Goal: Complete application form: Complete application form

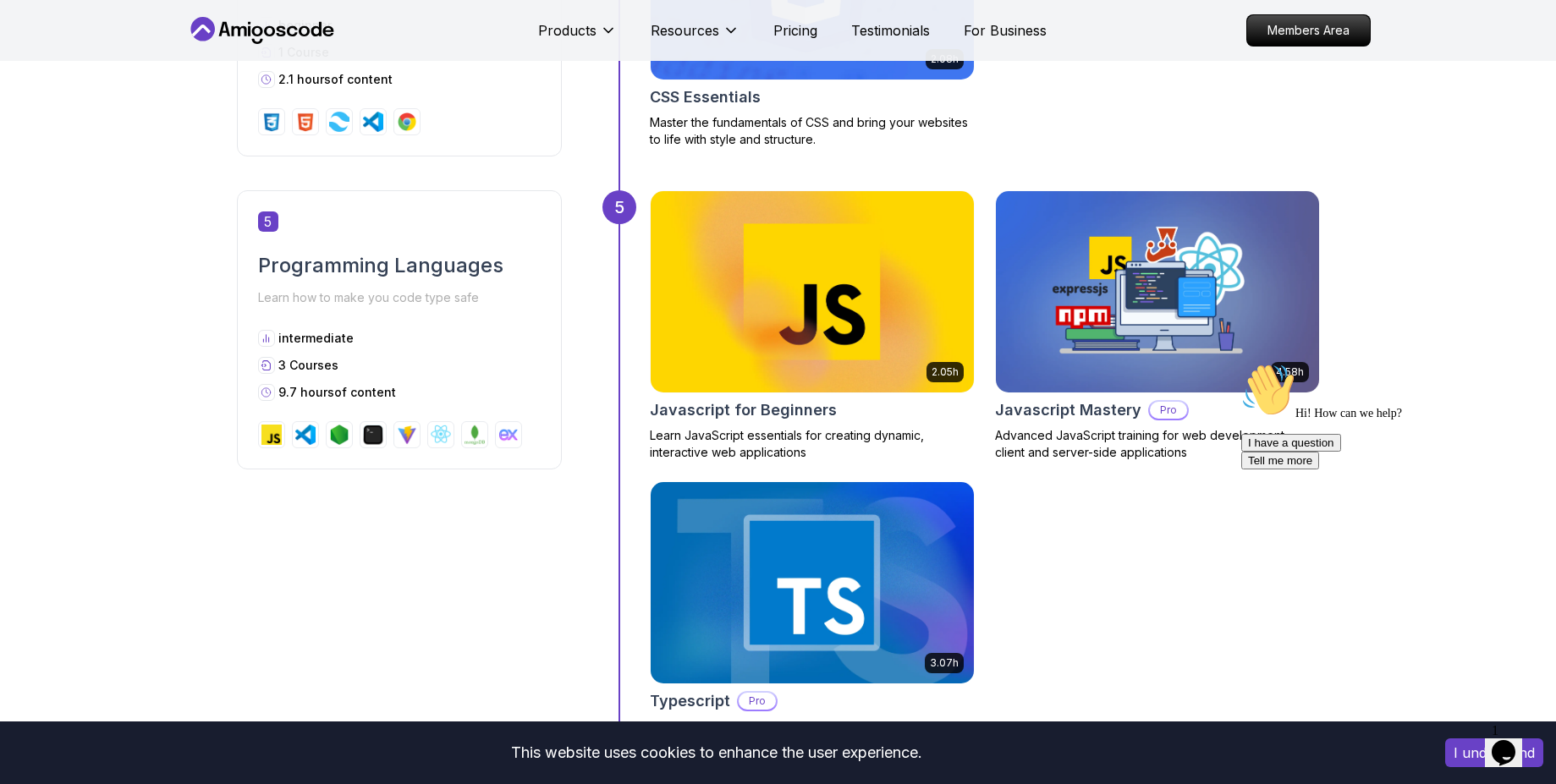
scroll to position [2132, 0]
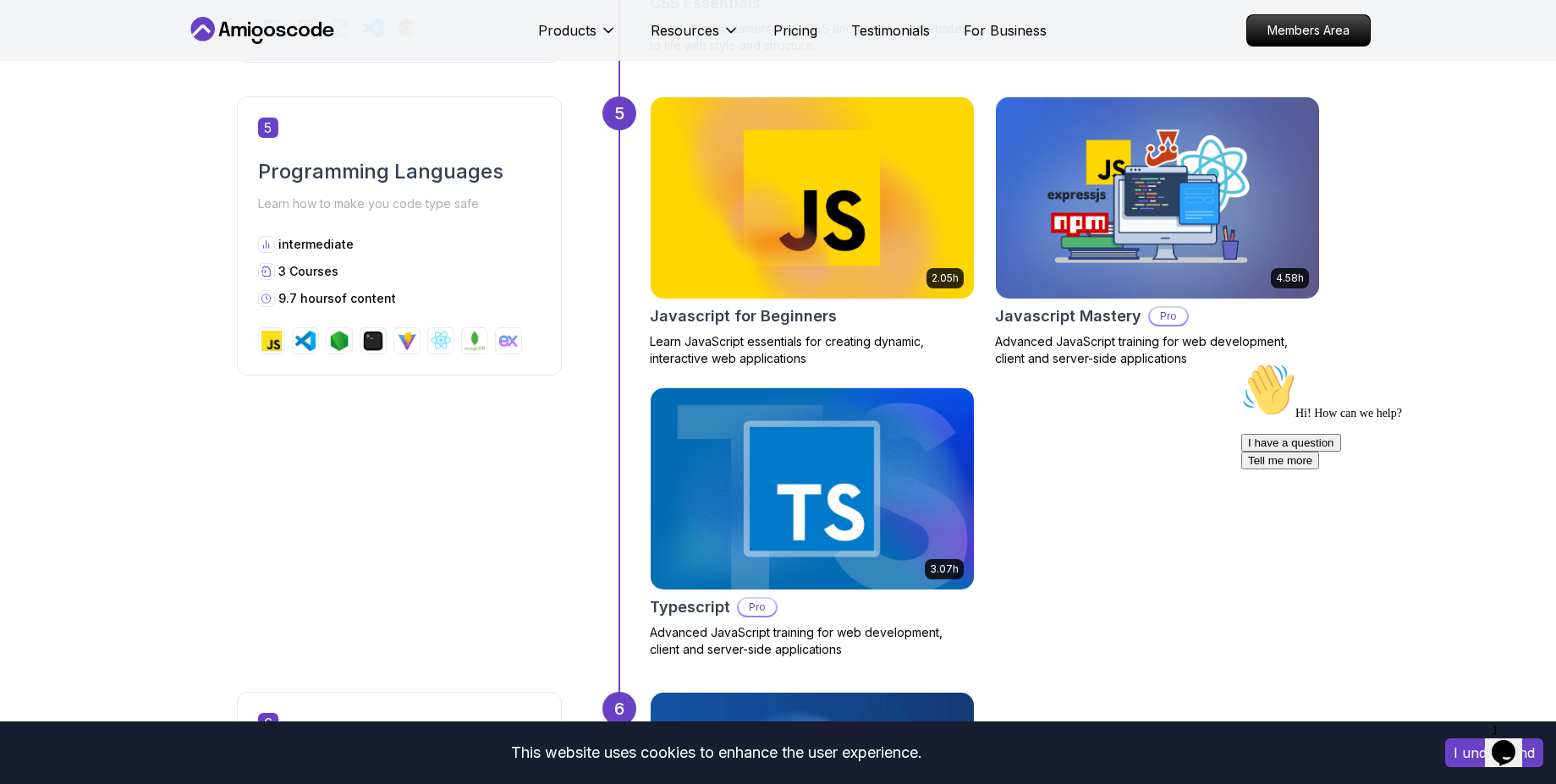
click at [1037, 199] on img at bounding box center [1156, 198] width 339 height 212
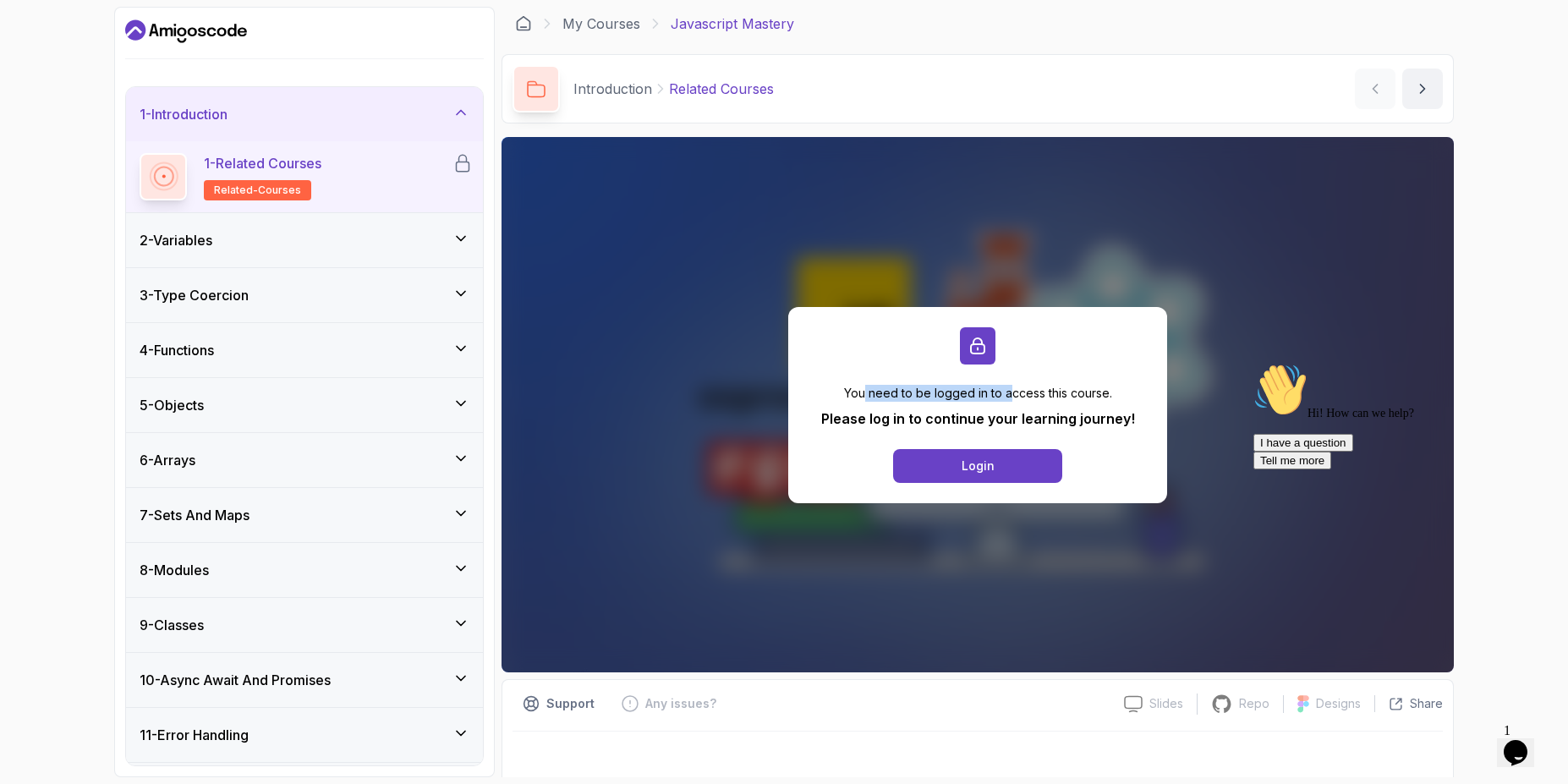
drag, startPoint x: 887, startPoint y: 389, endPoint x: 1008, endPoint y: 389, distance: 121.0
click at [1008, 389] on p "You need to be logged in to access this course." at bounding box center [977, 393] width 313 height 17
click at [1082, 388] on p "You need to be logged in to access this course." at bounding box center [977, 393] width 313 height 17
click at [837, 419] on p "Please log in to continue your learning journey!" at bounding box center [977, 418] width 313 height 20
drag, startPoint x: 837, startPoint y: 419, endPoint x: 985, endPoint y: 422, distance: 148.0
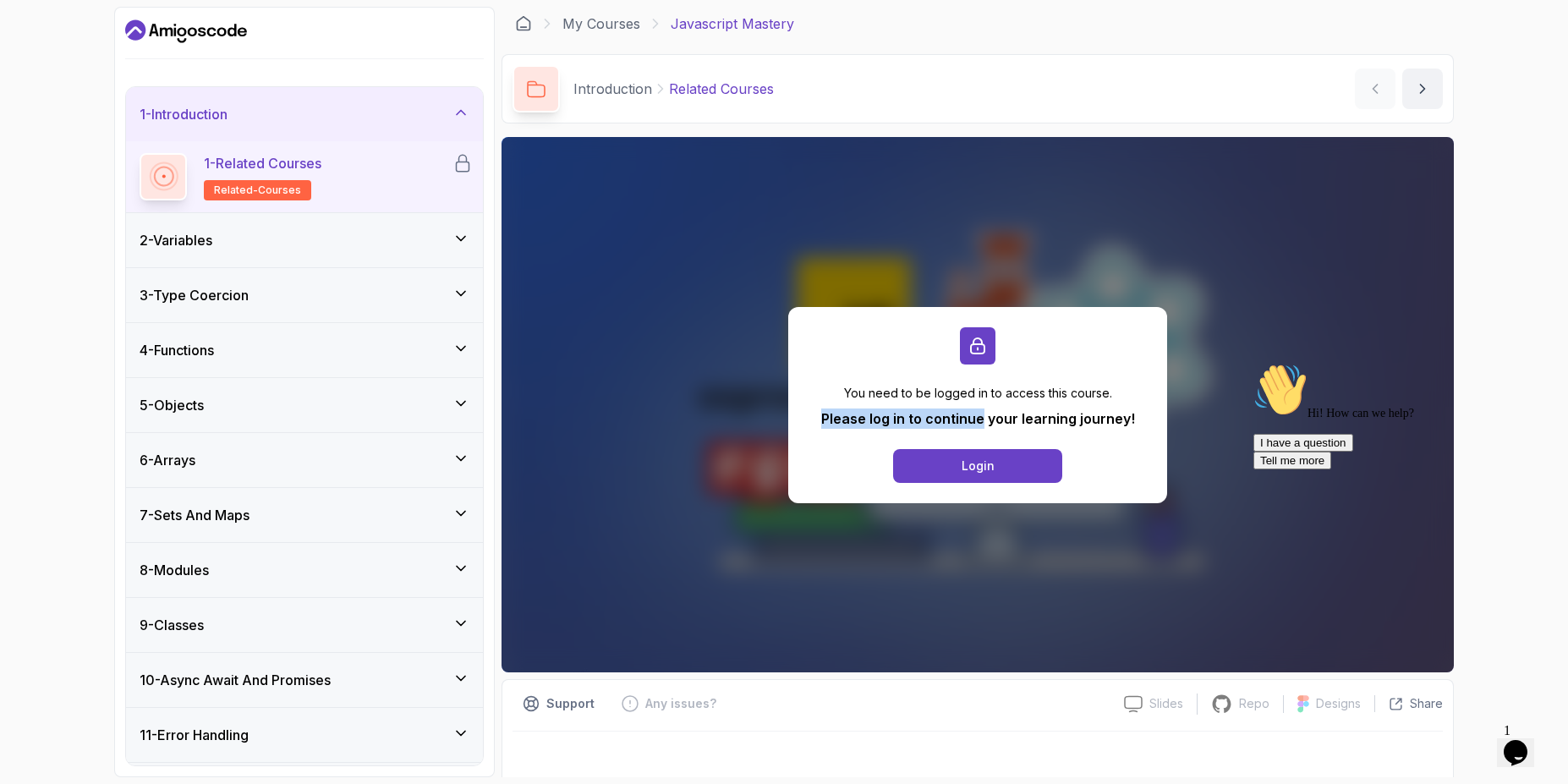
click at [977, 422] on p "Please log in to continue your learning journey!" at bounding box center [977, 418] width 313 height 20
click at [1054, 420] on p "Please log in to continue your learning journey!" at bounding box center [977, 418] width 313 height 20
click at [1020, 462] on button "Login" at bounding box center [977, 466] width 169 height 34
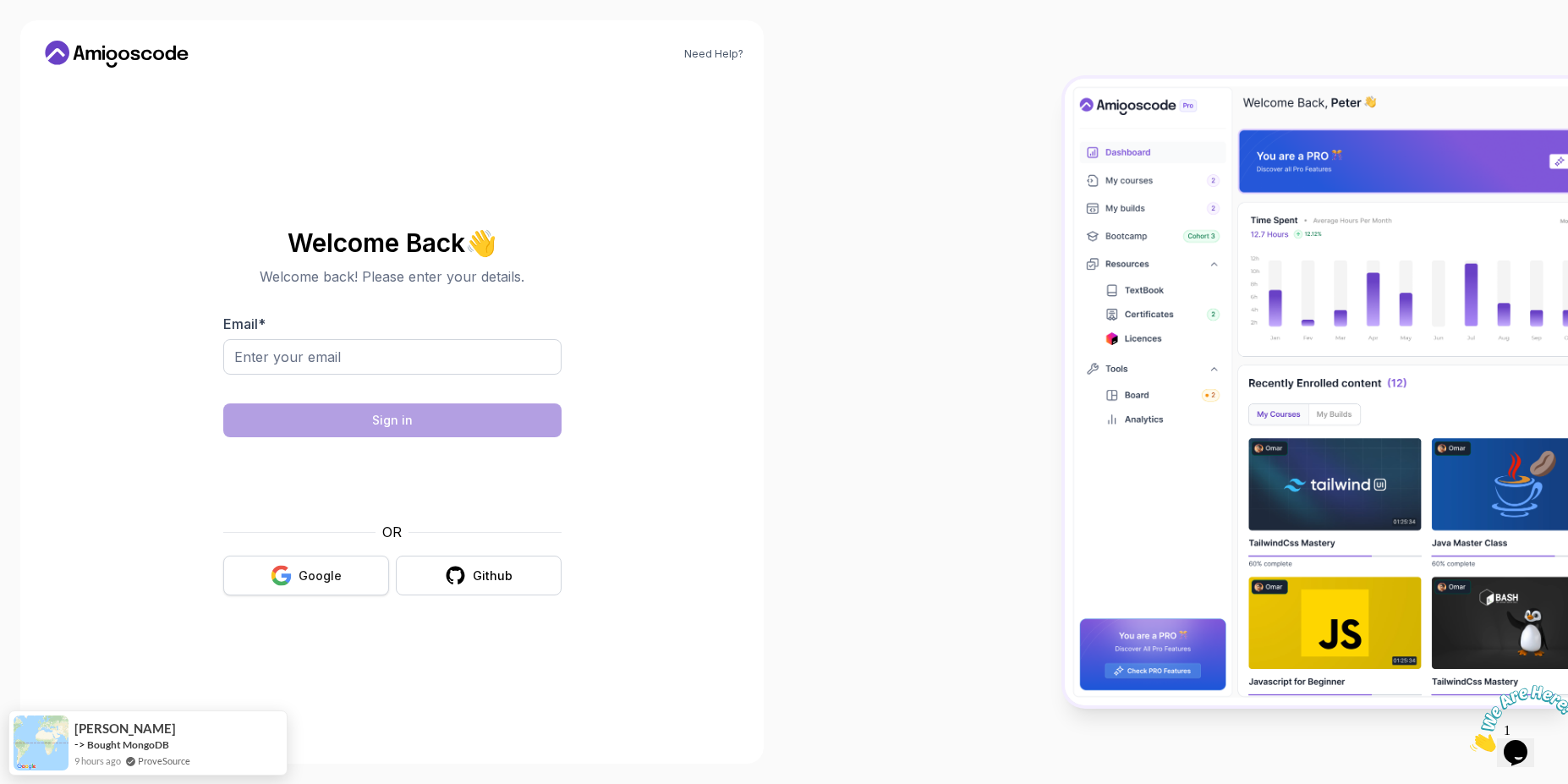
click at [311, 573] on div "Google" at bounding box center [320, 576] width 43 height 17
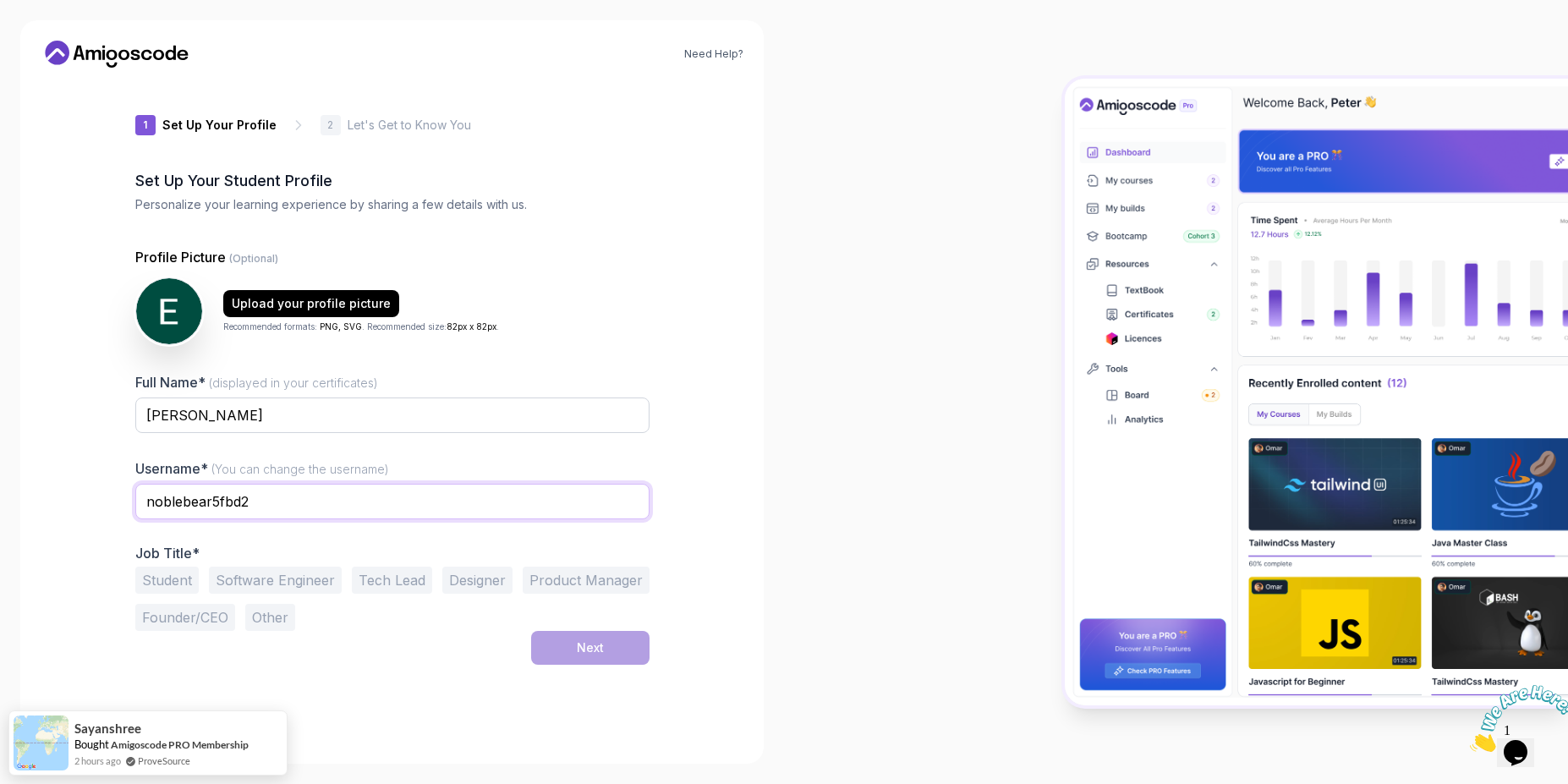
click at [268, 516] on input "noblebear5fbd2" at bounding box center [392, 501] width 514 height 35
click at [268, 515] on input "noblebear5fbd2" at bounding box center [392, 501] width 514 height 35
type input "elsayedelbeshry"
click at [846, 321] on div at bounding box center [1175, 392] width 784 height 784
click at [281, 586] on button "Software Engineer" at bounding box center [275, 580] width 133 height 27
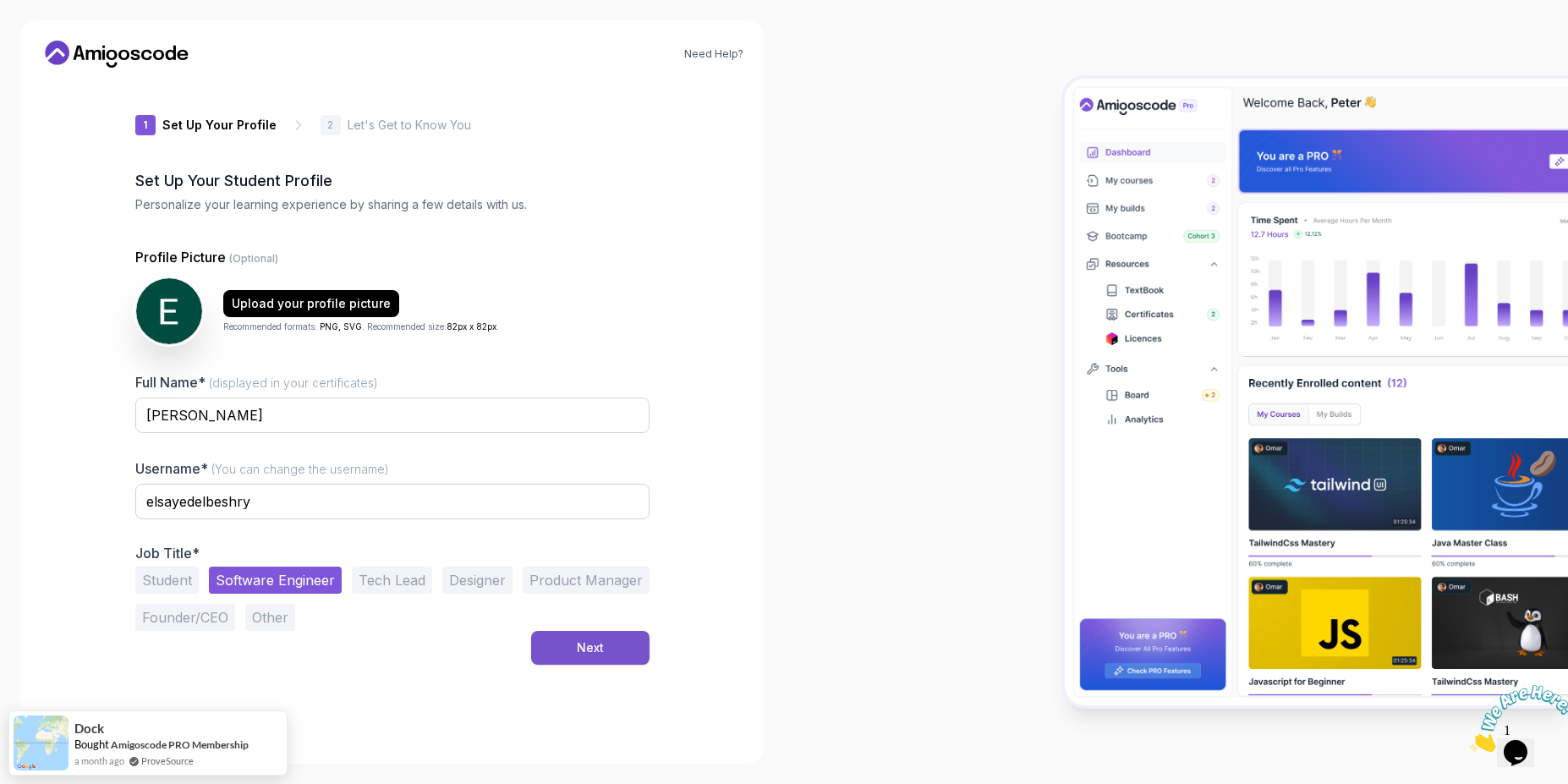
click at [574, 654] on button "Next" at bounding box center [591, 648] width 119 height 34
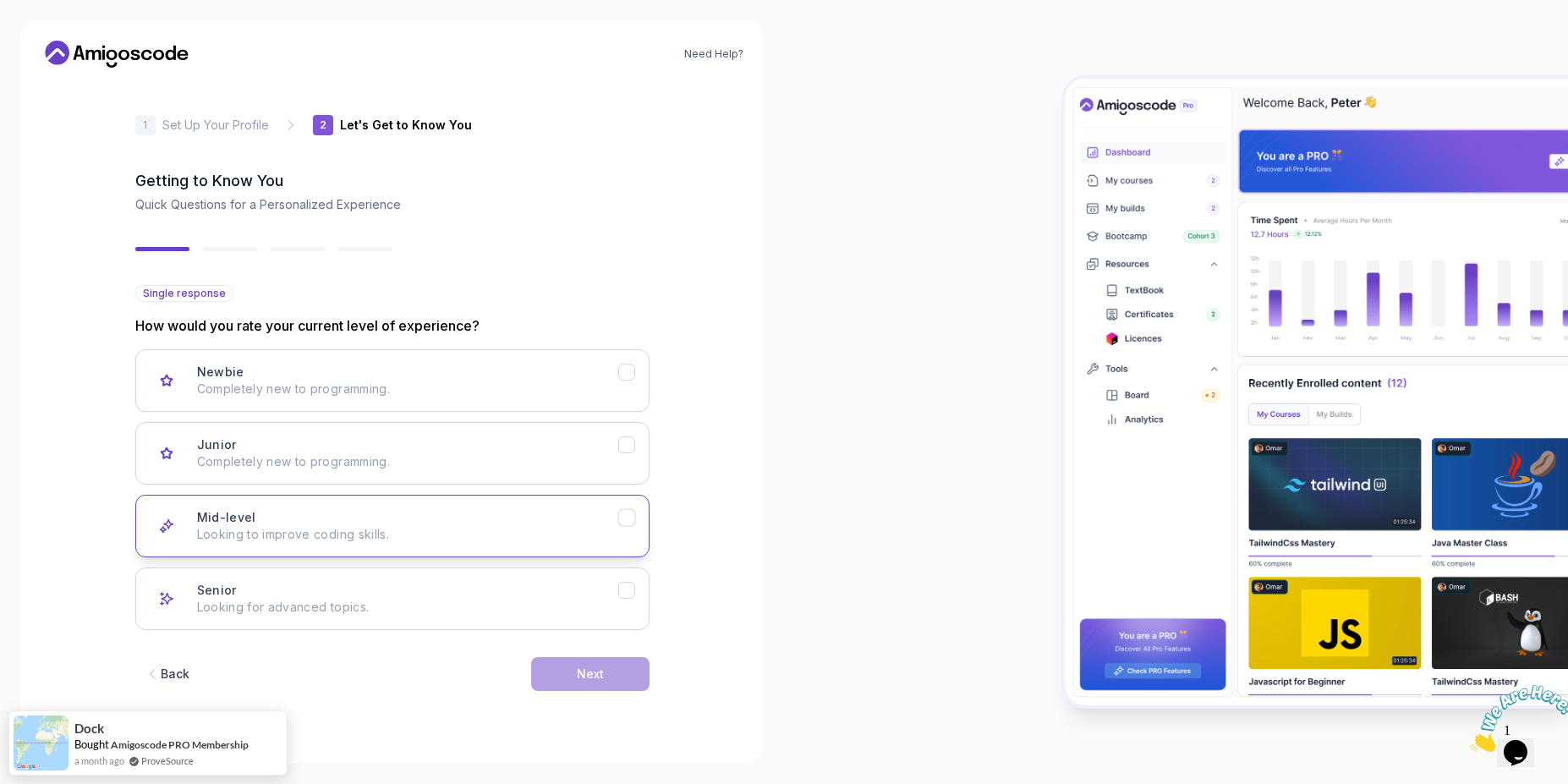
click at [432, 547] on button "Mid-level Looking to improve coding skills." at bounding box center [392, 526] width 514 height 63
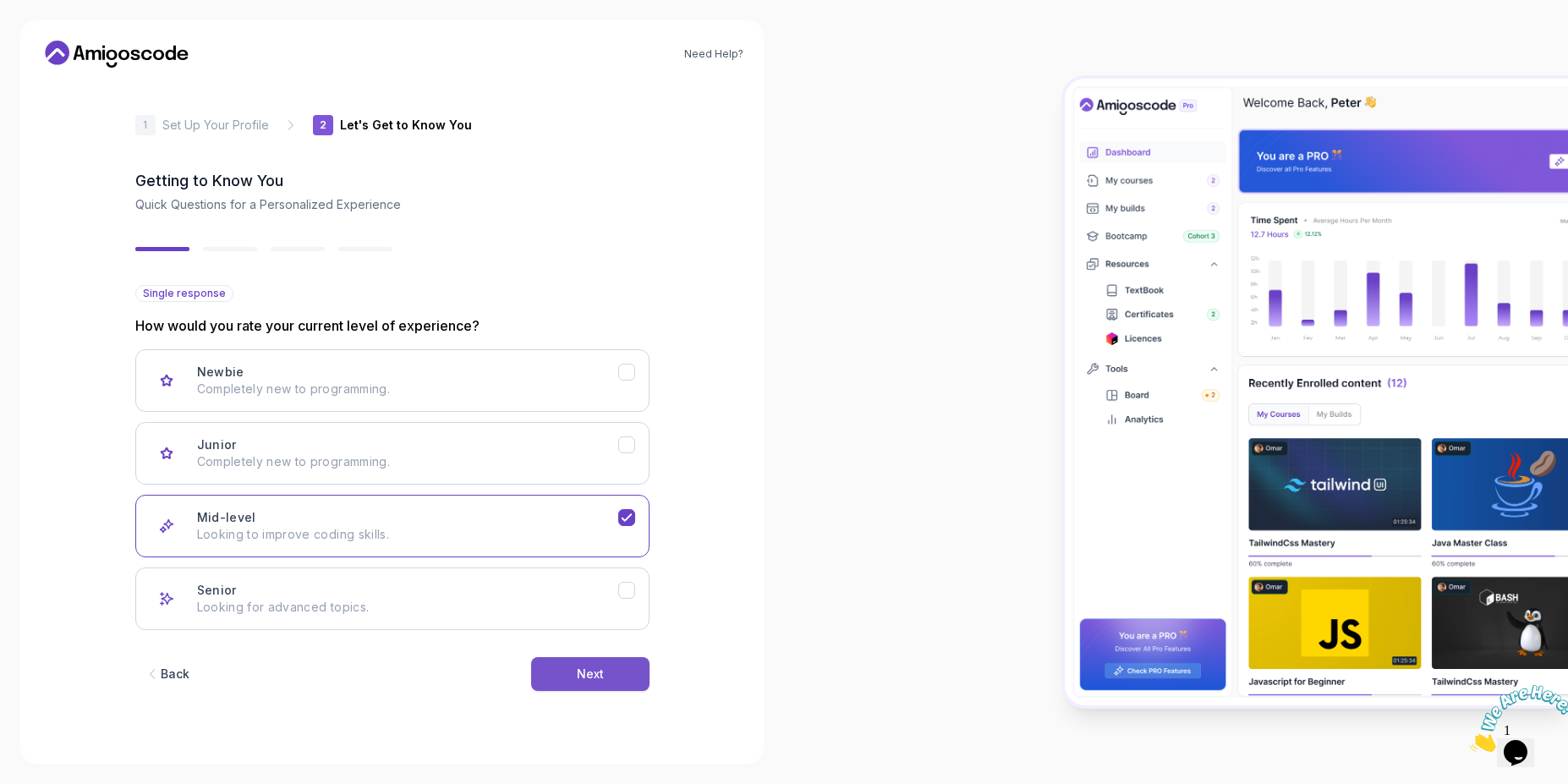
click at [596, 672] on div "Next" at bounding box center [590, 674] width 27 height 17
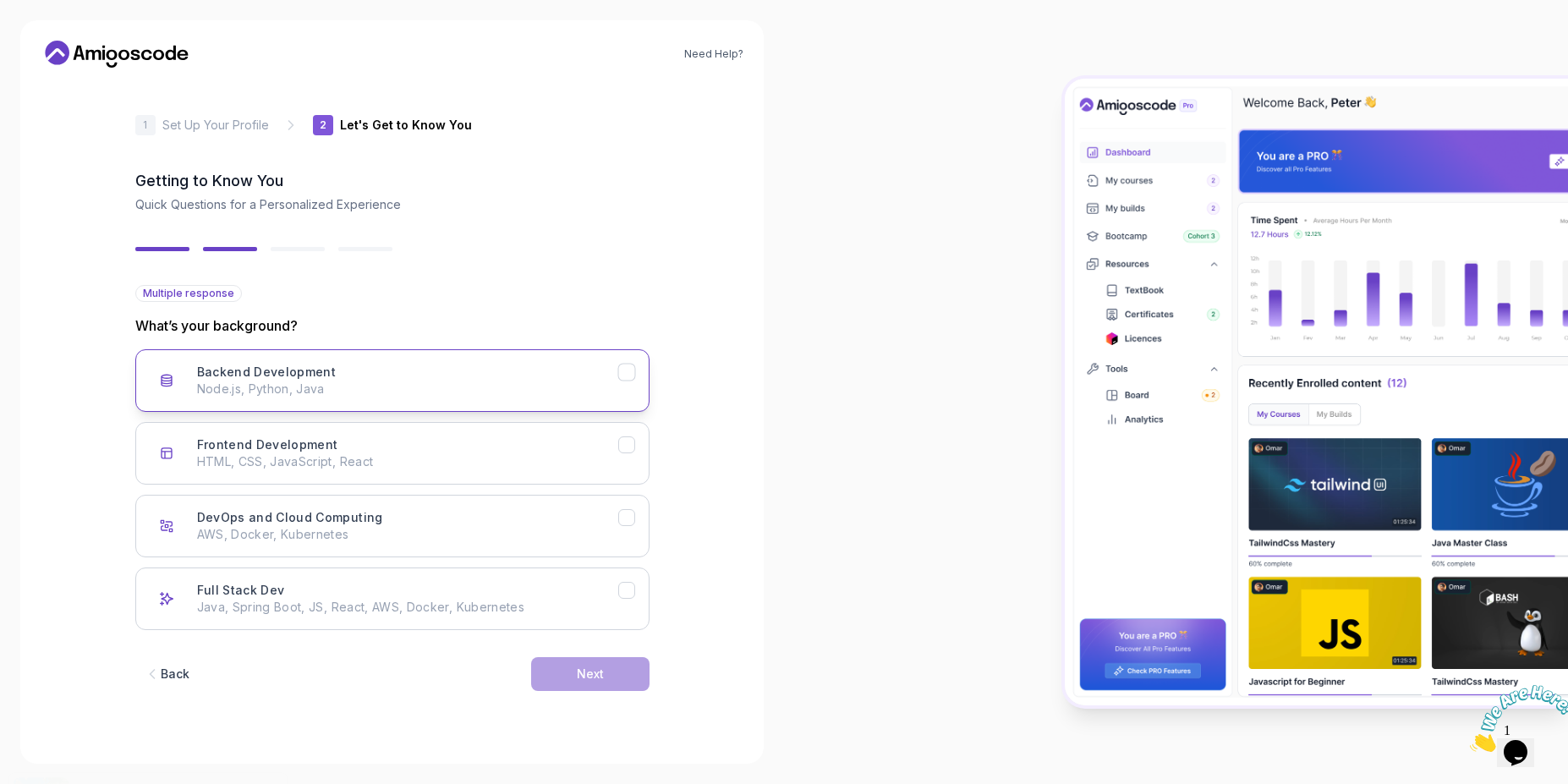
click at [390, 377] on div "Backend Development Node.js, Python, Java" at bounding box center [408, 381] width 421 height 34
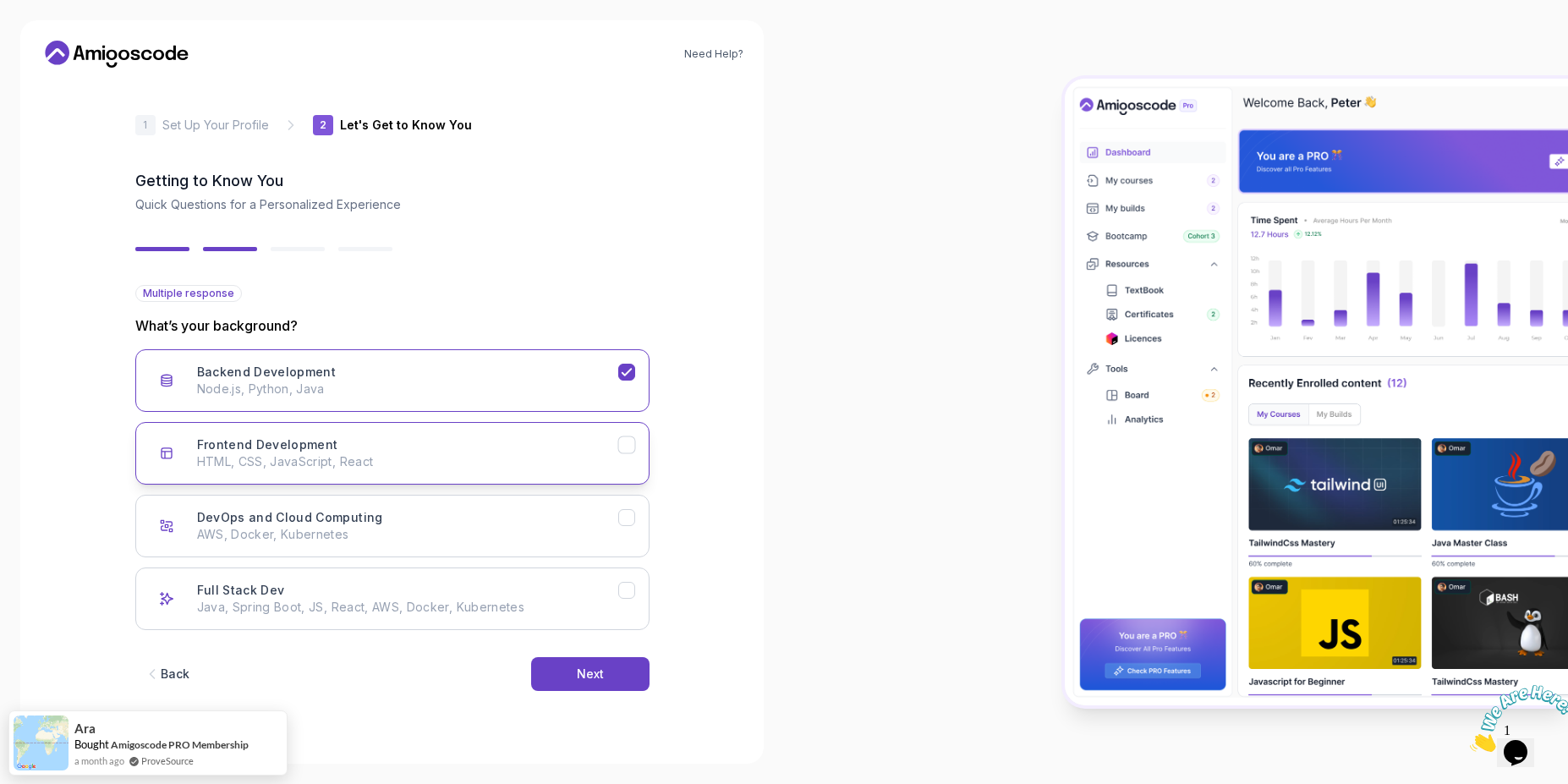
click at [392, 456] on p "HTML, CSS, JavaScript, React" at bounding box center [408, 462] width 421 height 17
click at [592, 674] on div "Next" at bounding box center [590, 674] width 27 height 17
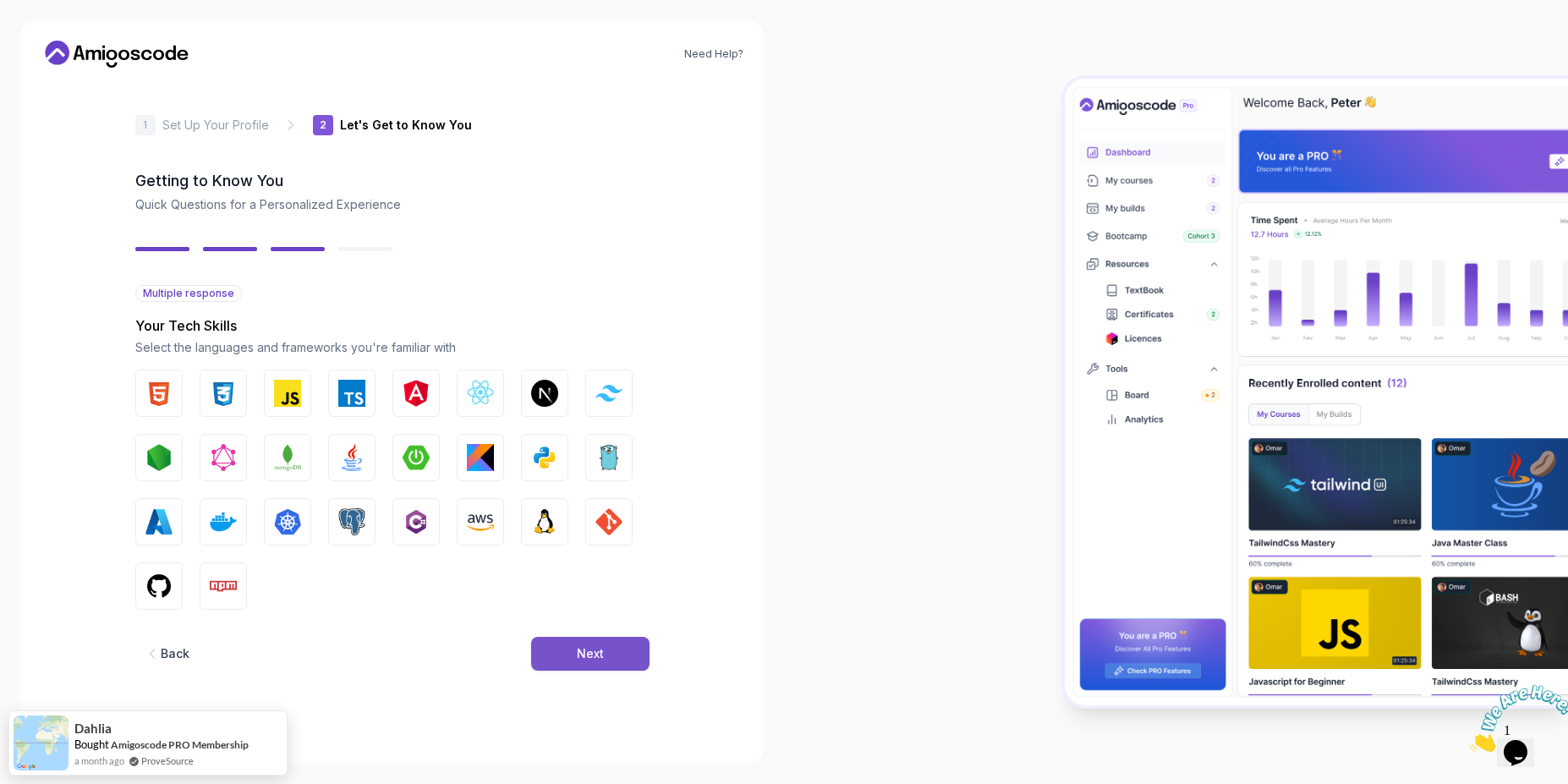
click at [567, 650] on button "Next" at bounding box center [591, 654] width 119 height 34
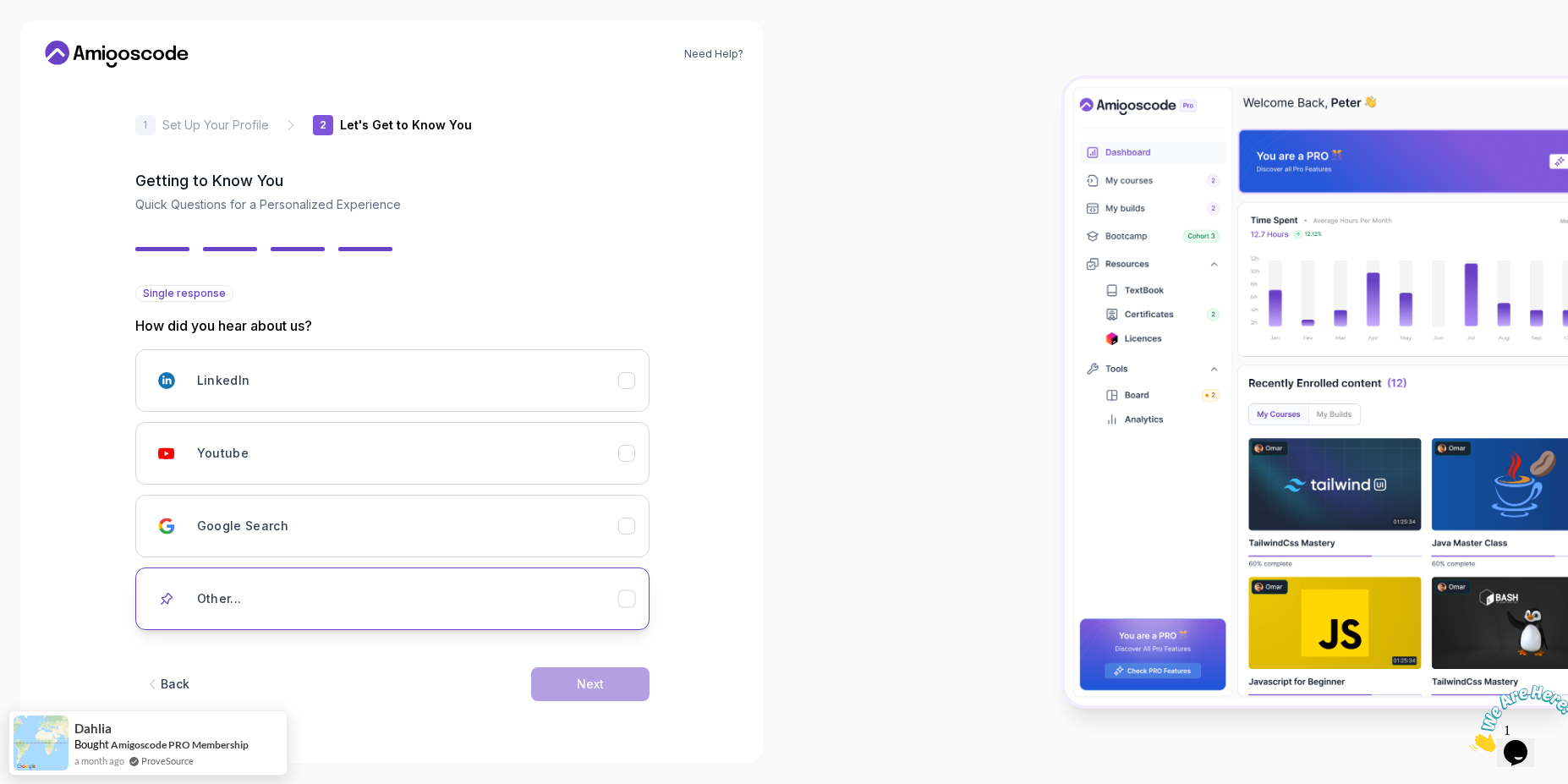
click at [306, 608] on div "Other..." at bounding box center [408, 599] width 421 height 34
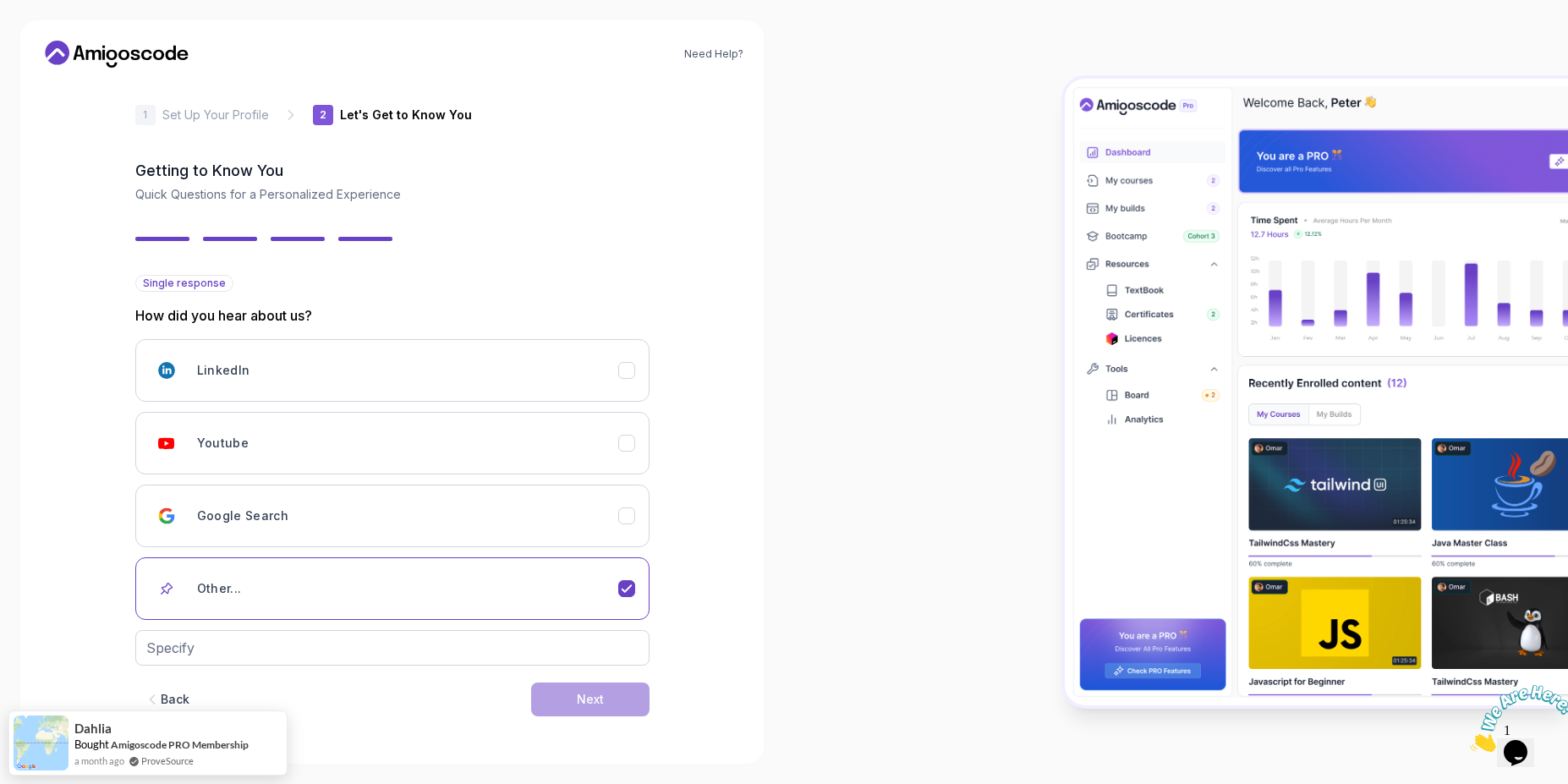
drag, startPoint x: 230, startPoint y: 668, endPoint x: 236, endPoint y: 662, distance: 8.5
click at [229, 668] on div "Back Next" at bounding box center [392, 699] width 514 height 88
click at [241, 653] on input "text" at bounding box center [392, 648] width 514 height 35
type input "Friend"
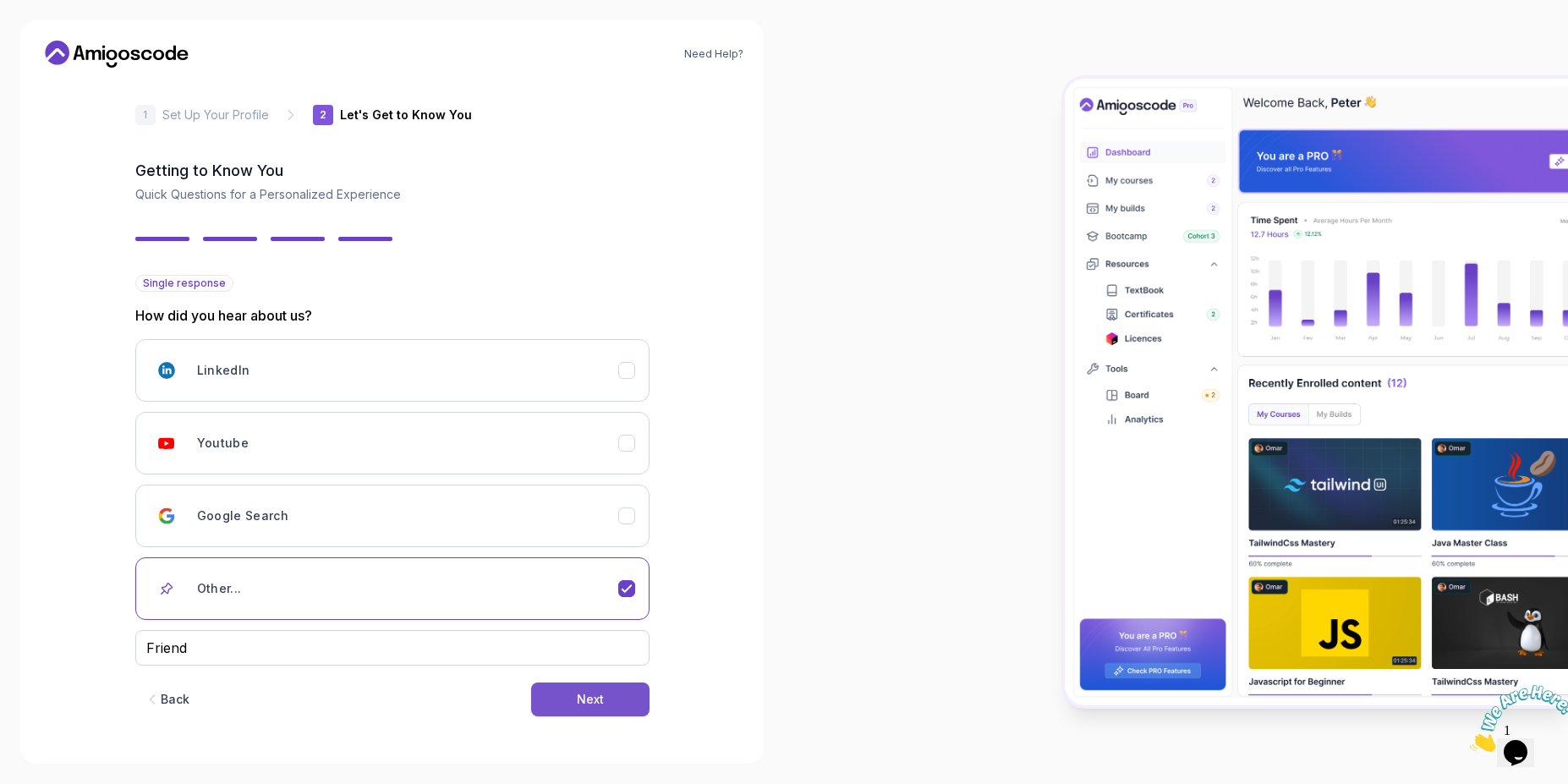
click at [622, 705] on button "Next" at bounding box center [591, 700] width 119 height 34
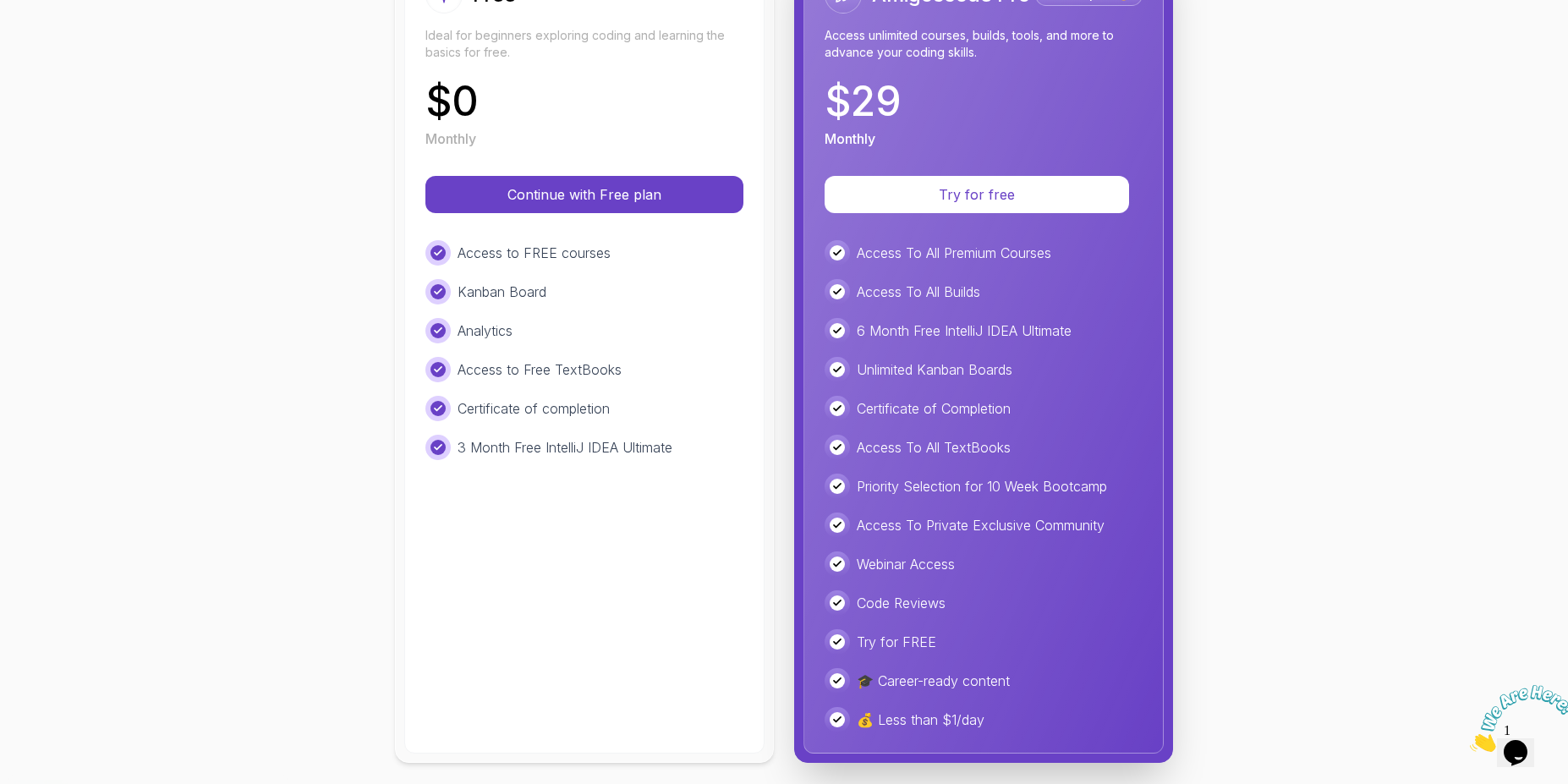
scroll to position [270, 0]
